Goal: Task Accomplishment & Management: Use online tool/utility

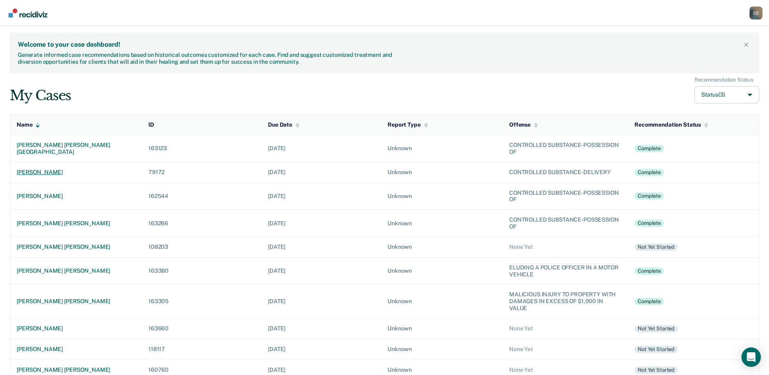
click at [37, 169] on div "[PERSON_NAME]" at bounding box center [76, 172] width 119 height 7
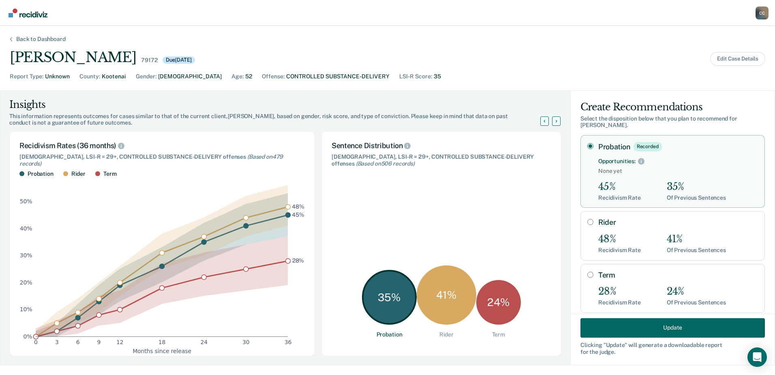
click at [587, 219] on input "Rider" at bounding box center [590, 222] width 6 height 6
radio input "true"
radio input "false"
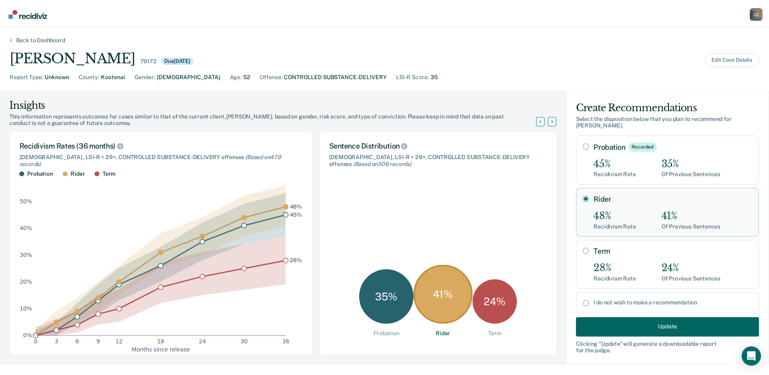
scroll to position [14, 0]
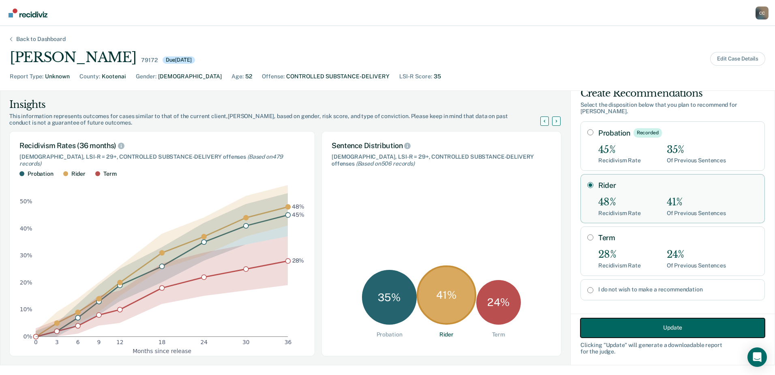
click at [646, 331] on button "Update" at bounding box center [673, 326] width 184 height 19
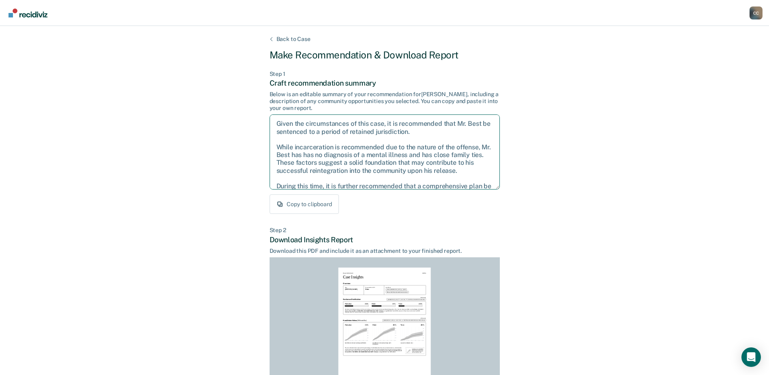
scroll to position [29, 0]
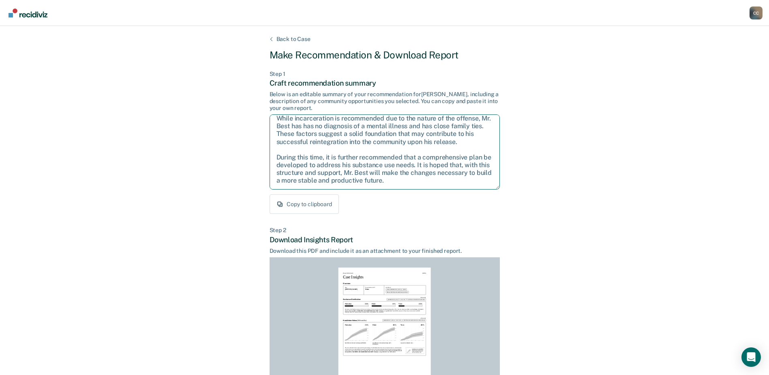
drag, startPoint x: 274, startPoint y: 122, endPoint x: 452, endPoint y: 233, distance: 209.3
click at [456, 240] on div "Back to Case Make Recommendation & Download Report Step 1 Craft recommendation …" at bounding box center [385, 244] width 230 height 417
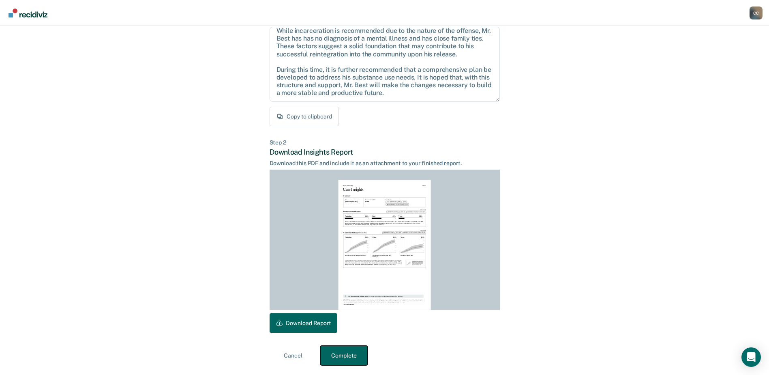
click at [335, 356] on button "Complete" at bounding box center [343, 354] width 47 height 19
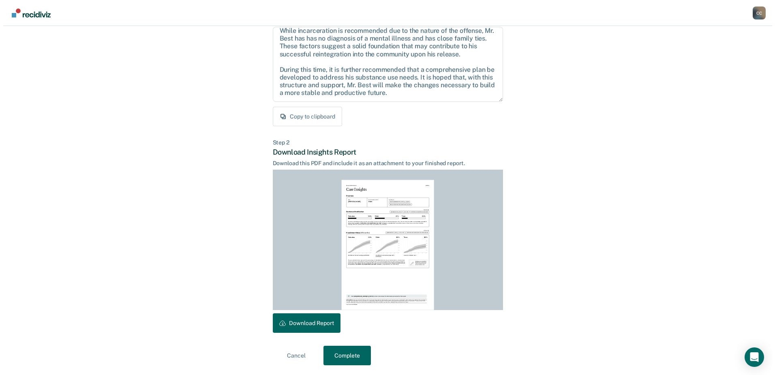
scroll to position [0, 0]
